Goal: Navigation & Orientation: Find specific page/section

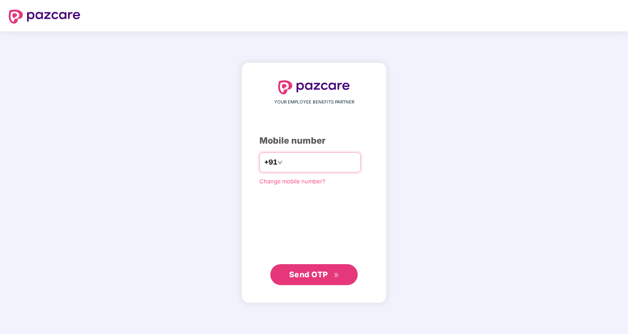
type input "**********"
click at [299, 284] on button "Send OTP" at bounding box center [313, 274] width 87 height 21
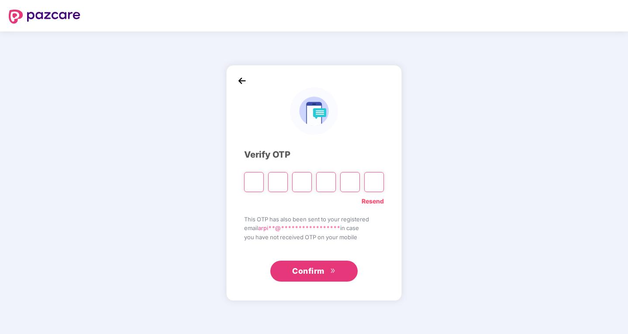
type input "*"
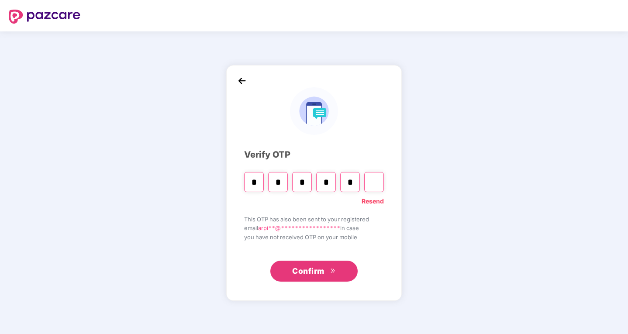
type input "*"
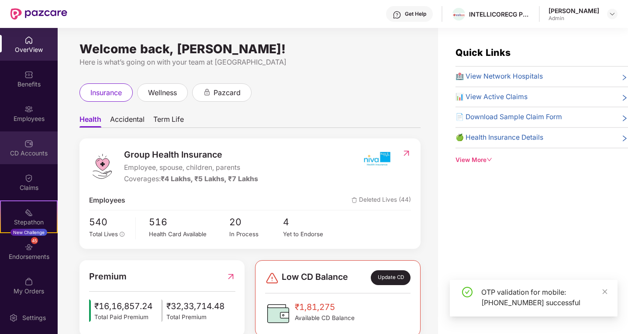
click at [35, 156] on div "CD Accounts" at bounding box center [29, 153] width 58 height 9
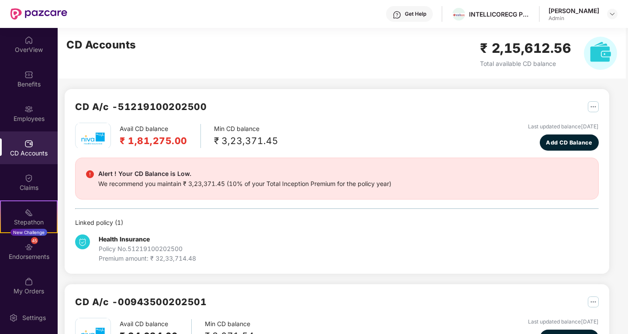
scroll to position [292, 0]
